Goal: Information Seeking & Learning: Learn about a topic

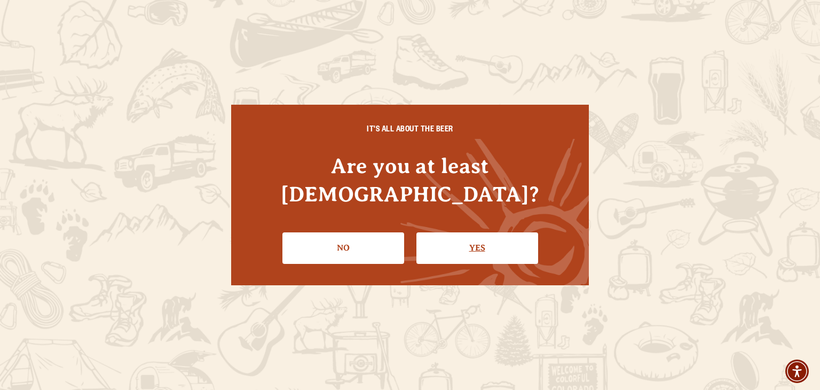
click at [461, 238] on link "Yes" at bounding box center [478, 247] width 122 height 31
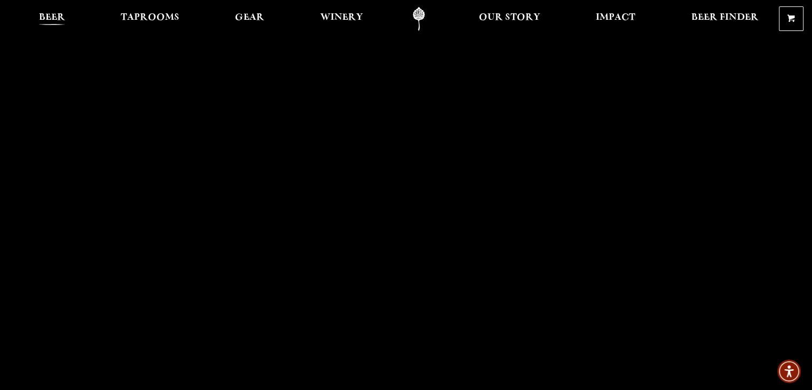
click at [56, 13] on span "Beer" at bounding box center [52, 17] width 26 height 9
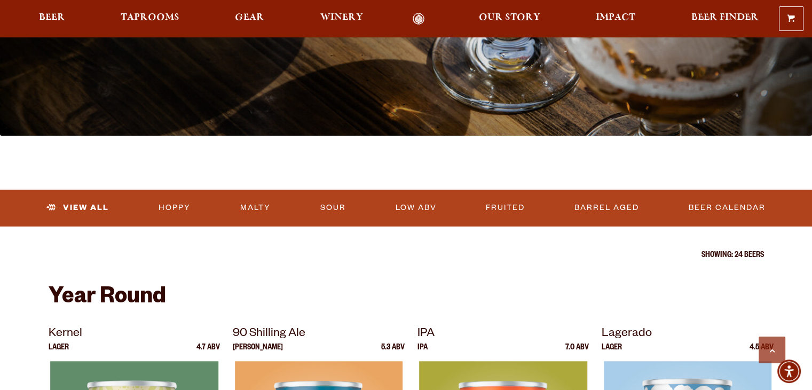
scroll to position [267, 0]
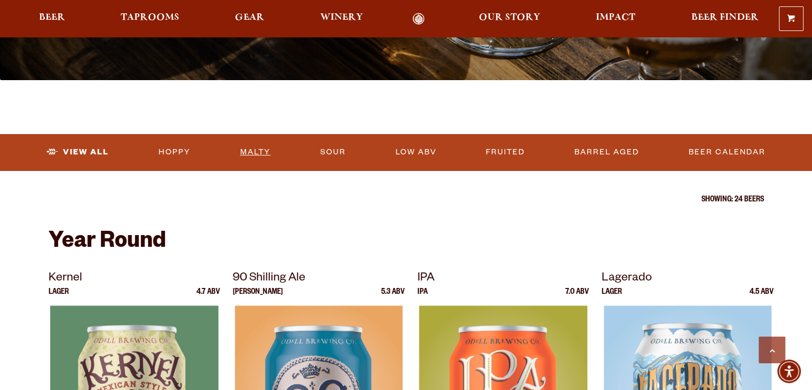
click at [269, 152] on link "Malty" at bounding box center [255, 152] width 39 height 25
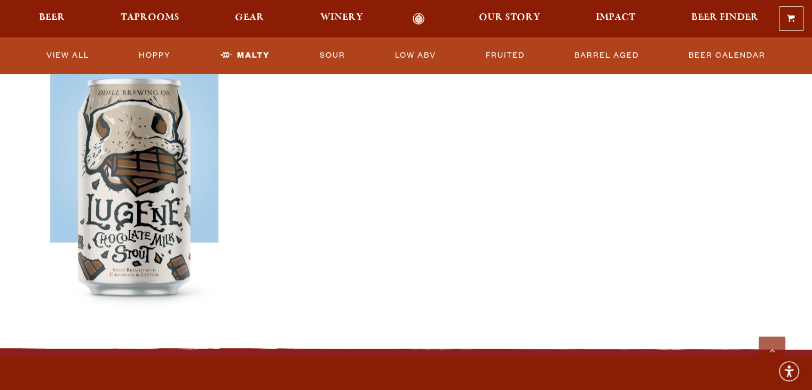
scroll to position [1228, 0]
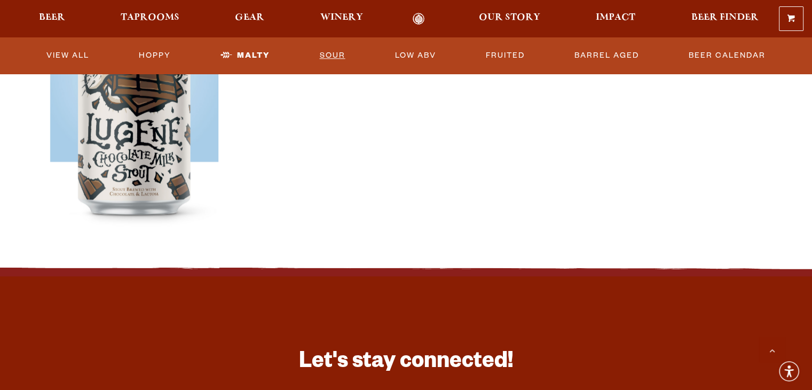
click at [323, 54] on link "Sour" at bounding box center [332, 55] width 34 height 25
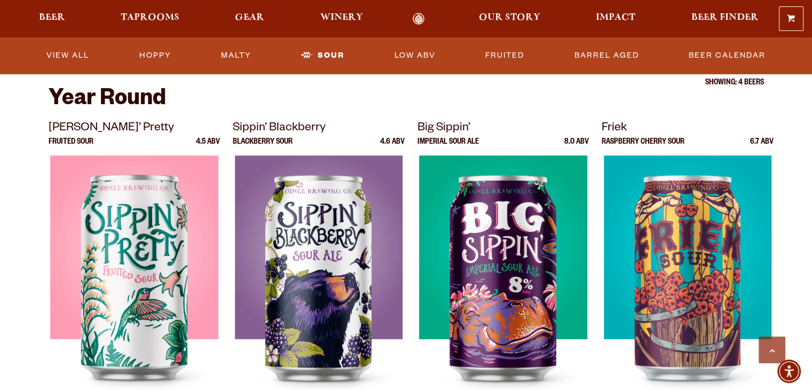
scroll to position [300, 0]
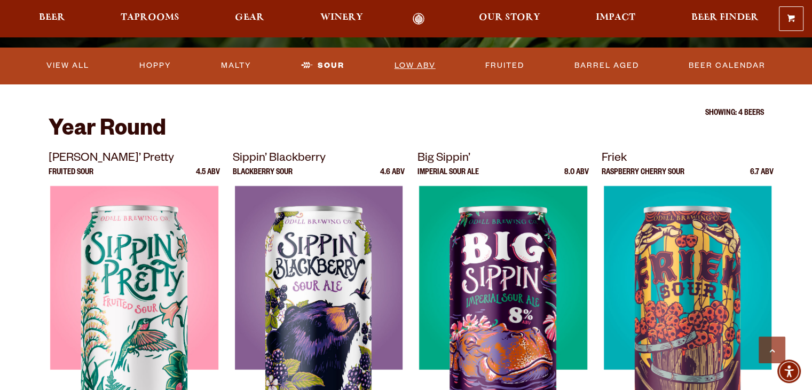
click at [407, 61] on link "Low ABV" at bounding box center [415, 65] width 50 height 25
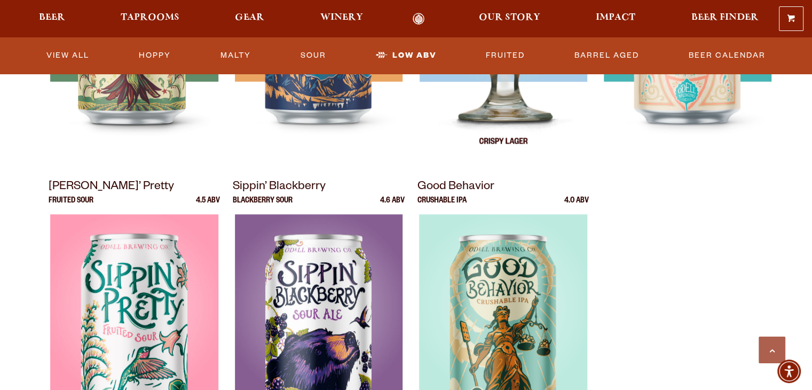
scroll to position [854, 0]
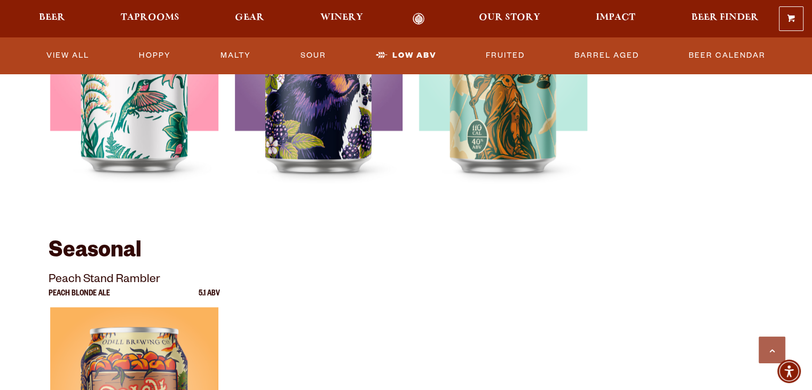
click at [475, 60] on ul "View All Hoppy Malty Sour Low ABV Fruited Barrel Aged Beer Calendar" at bounding box center [406, 56] width 769 height 28
click at [493, 57] on link "Fruited" at bounding box center [506, 55] width 48 height 25
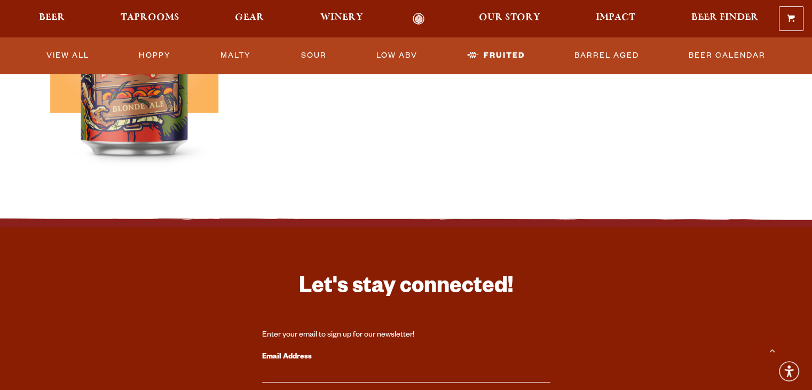
scroll to position [1015, 0]
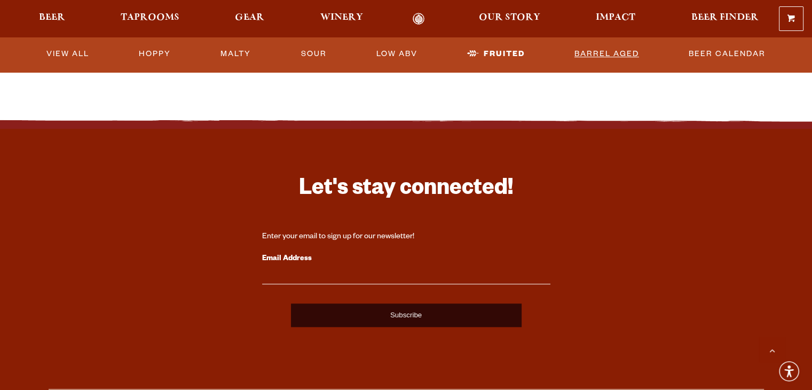
click at [607, 58] on link "Barrel Aged" at bounding box center [606, 54] width 73 height 25
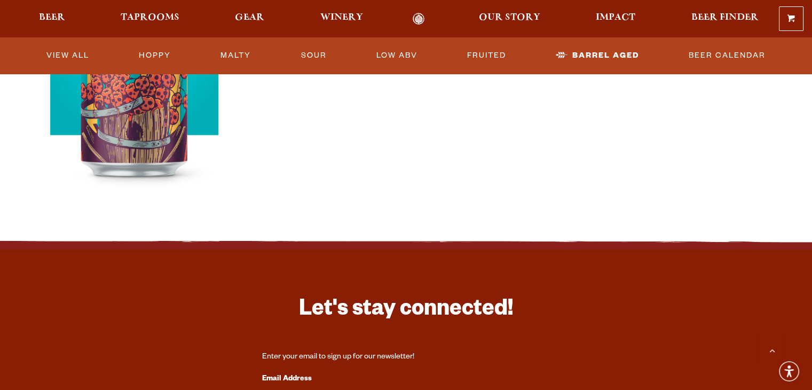
scroll to position [801, 0]
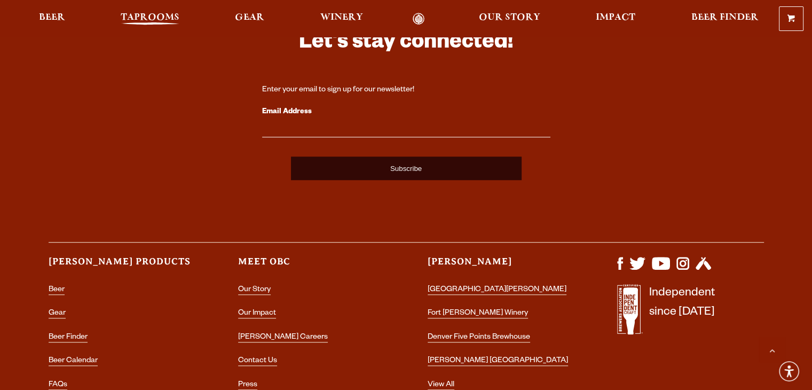
click at [164, 17] on span "Taprooms" at bounding box center [150, 17] width 59 height 9
